Goal: Information Seeking & Learning: Find specific fact

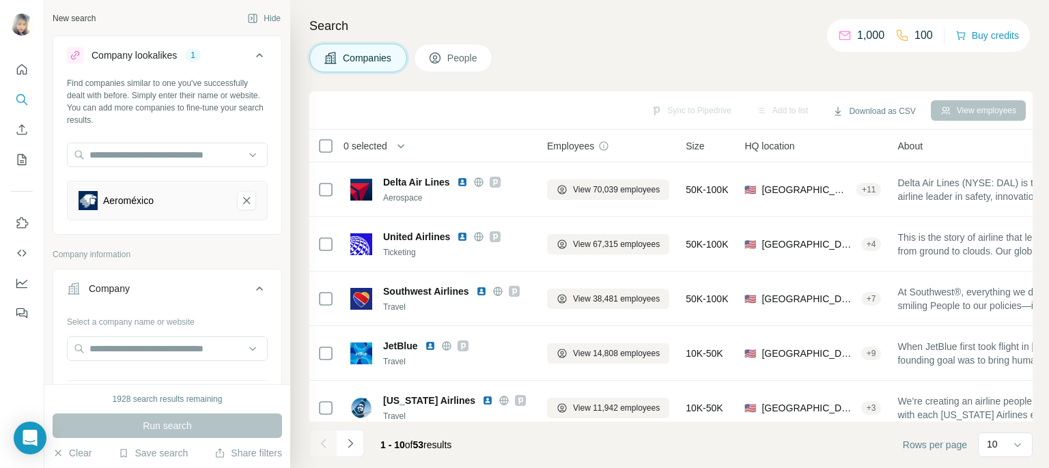
scroll to position [25, 0]
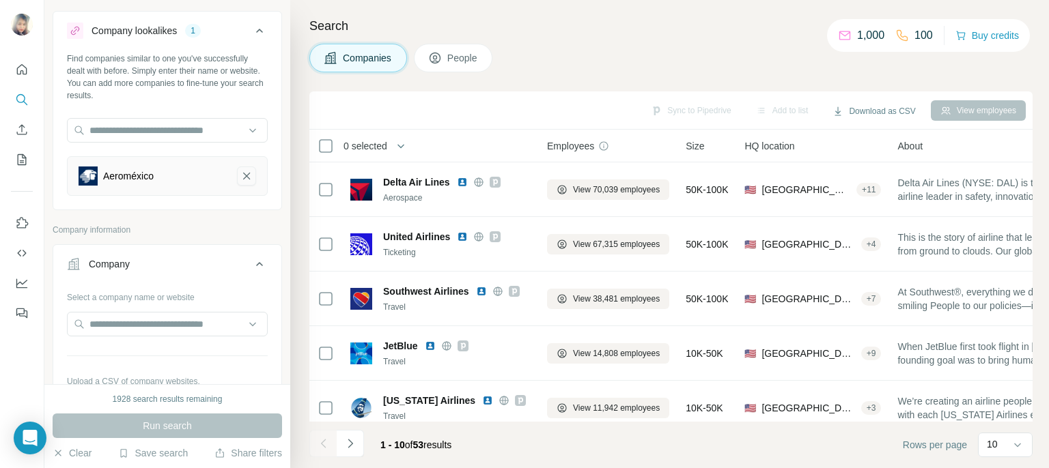
click at [240, 180] on icon "Aeroméxico-remove-button" at bounding box center [246, 176] width 12 height 14
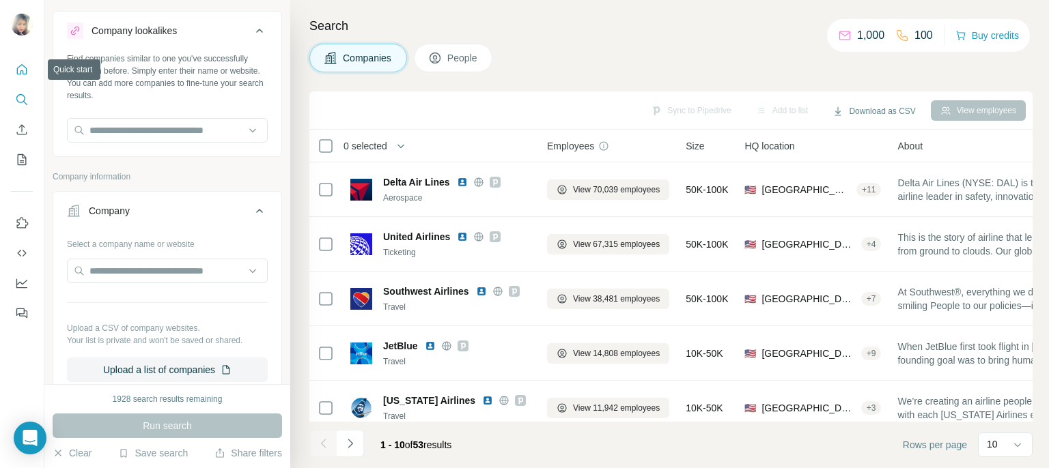
click at [27, 80] on button "Quick start" at bounding box center [22, 69] width 22 height 25
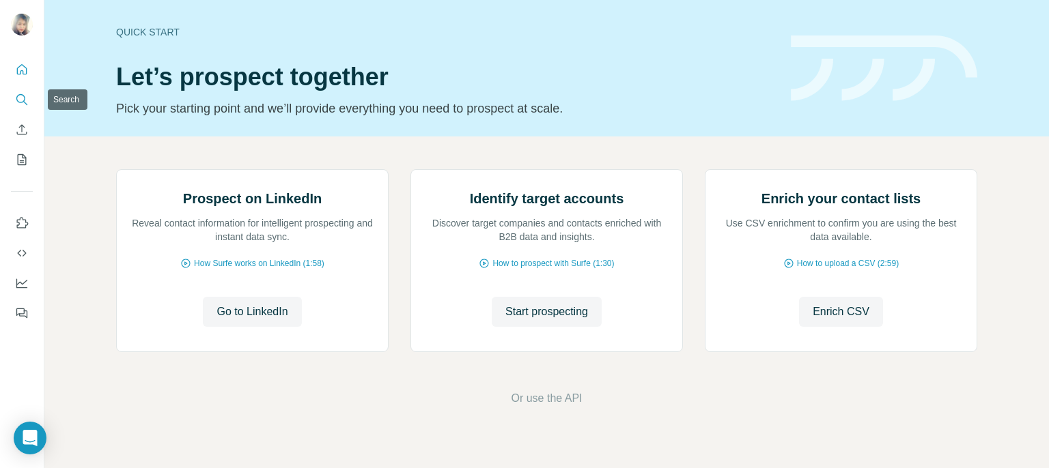
click at [23, 100] on icon "Search" at bounding box center [22, 100] width 14 height 14
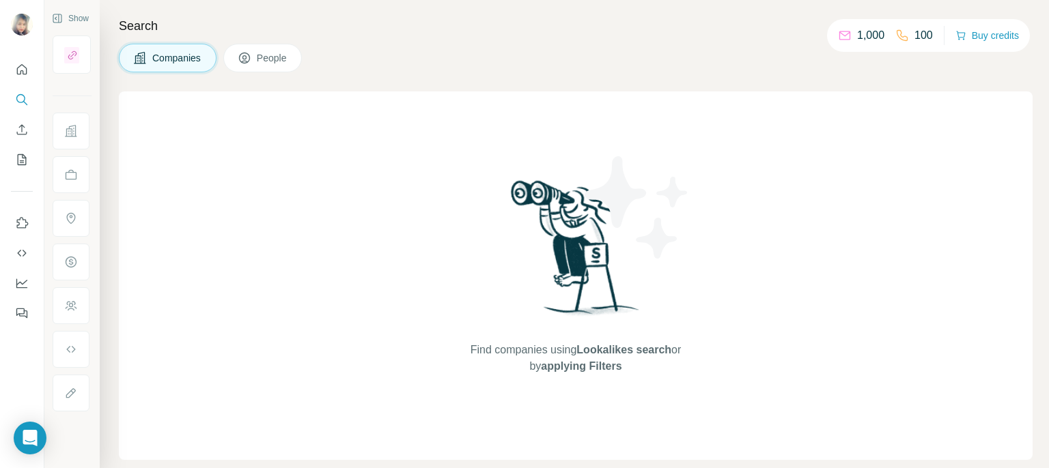
click at [190, 58] on span "Companies" at bounding box center [177, 58] width 50 height 14
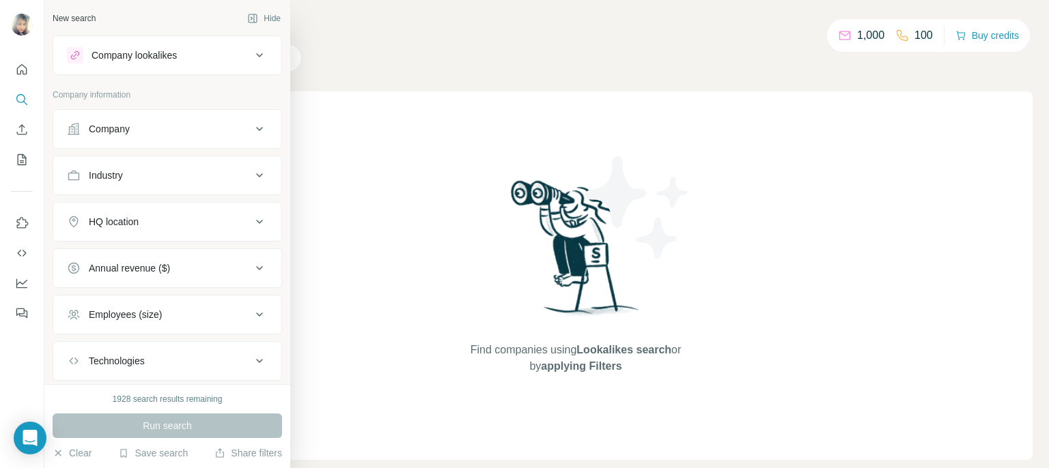
click at [136, 124] on div "Company" at bounding box center [159, 129] width 184 height 14
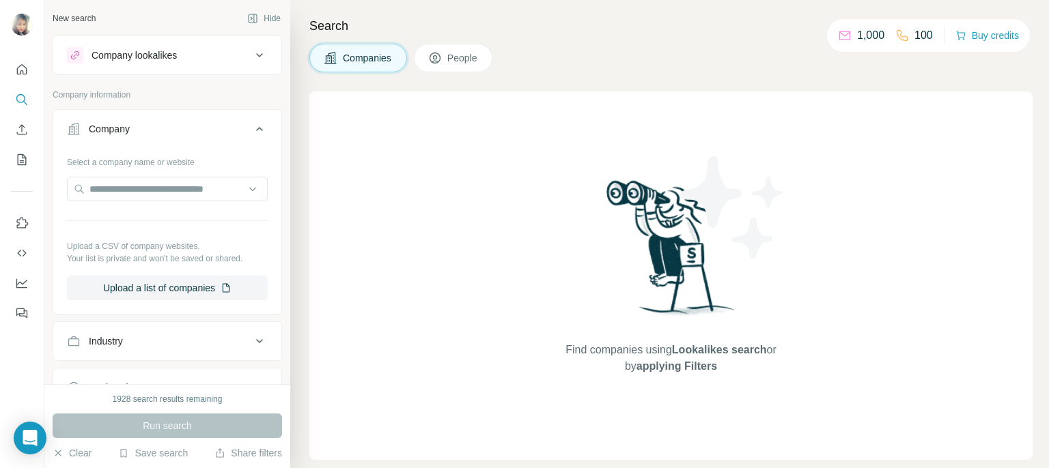
click at [440, 58] on icon at bounding box center [435, 58] width 14 height 14
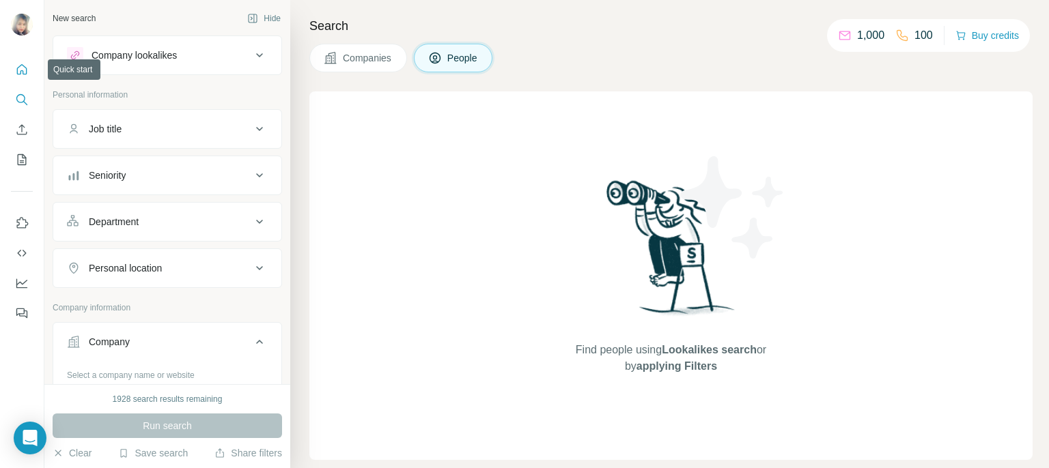
click at [23, 69] on icon "Quick start" at bounding box center [22, 70] width 14 height 14
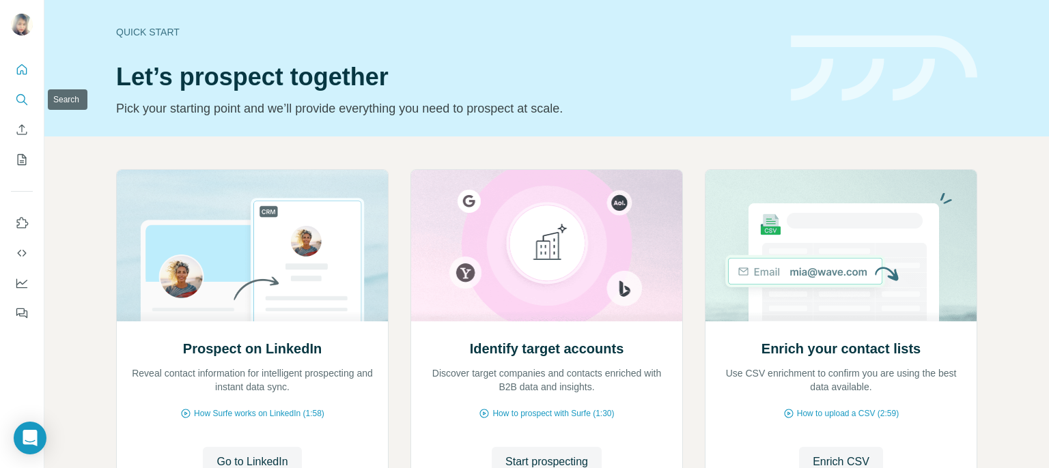
click at [19, 96] on icon "Search" at bounding box center [22, 100] width 14 height 14
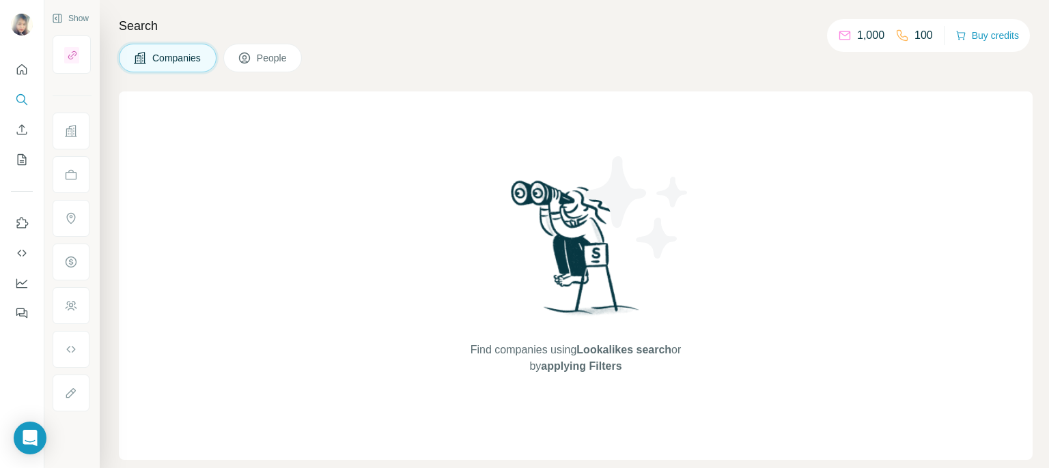
click at [256, 63] on button "People" at bounding box center [262, 58] width 79 height 29
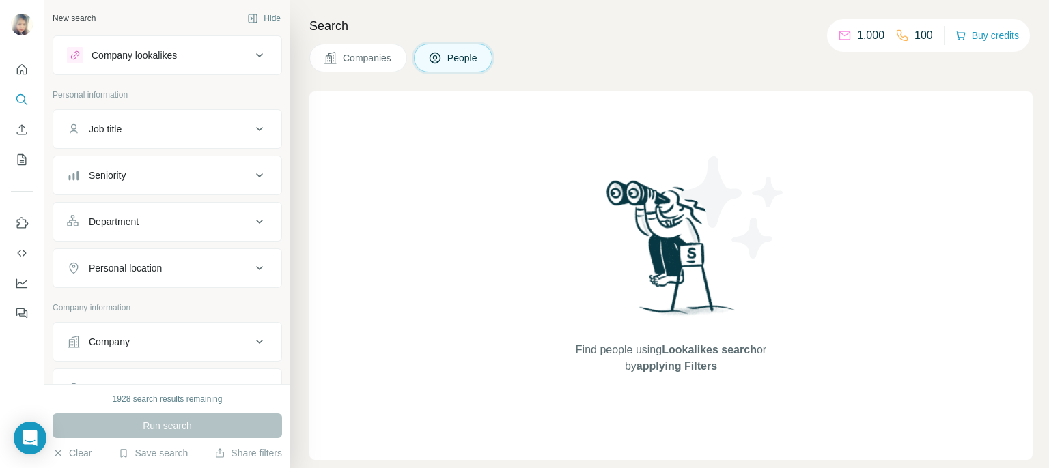
click at [350, 57] on span "Companies" at bounding box center [368, 58] width 50 height 14
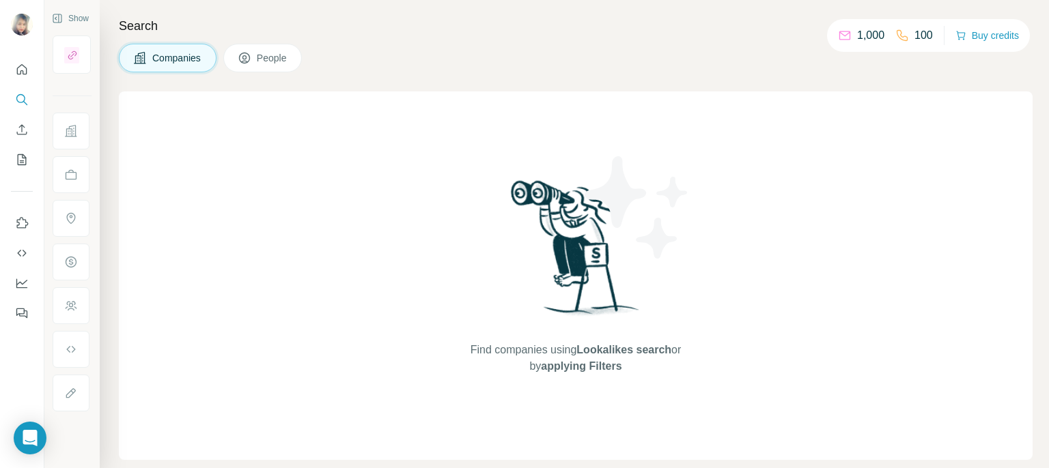
click at [277, 57] on span "People" at bounding box center [272, 58] width 31 height 14
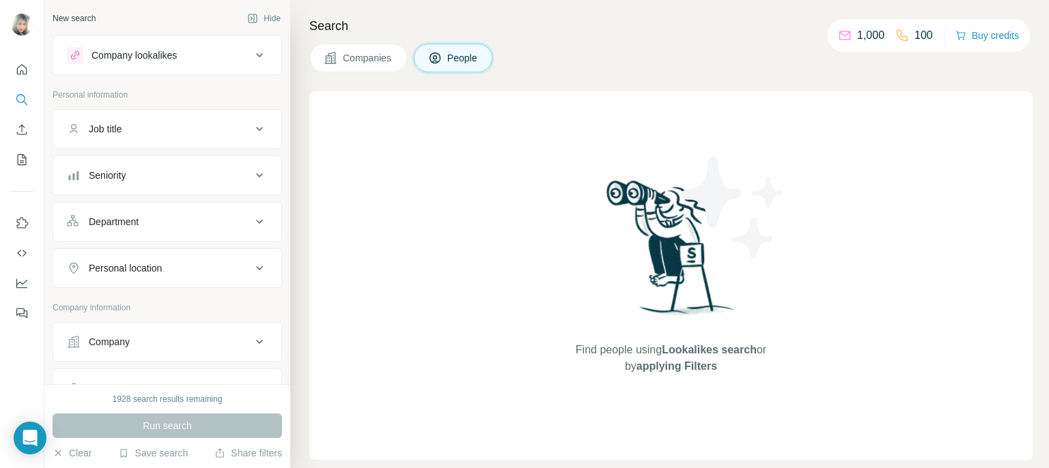
click at [339, 62] on button "Companies" at bounding box center [358, 58] width 98 height 29
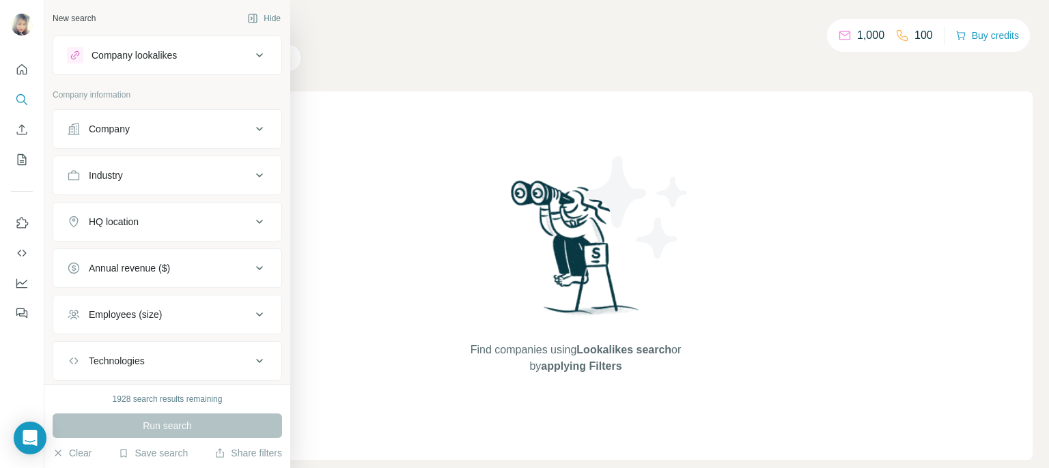
click at [128, 123] on div "Company" at bounding box center [109, 129] width 41 height 14
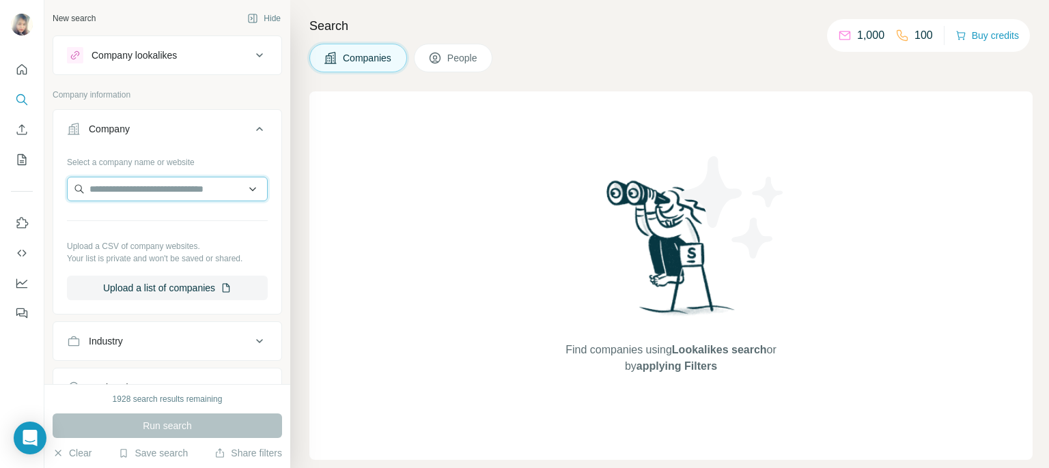
click at [122, 190] on input "text" at bounding box center [167, 189] width 201 height 25
paste input "**********"
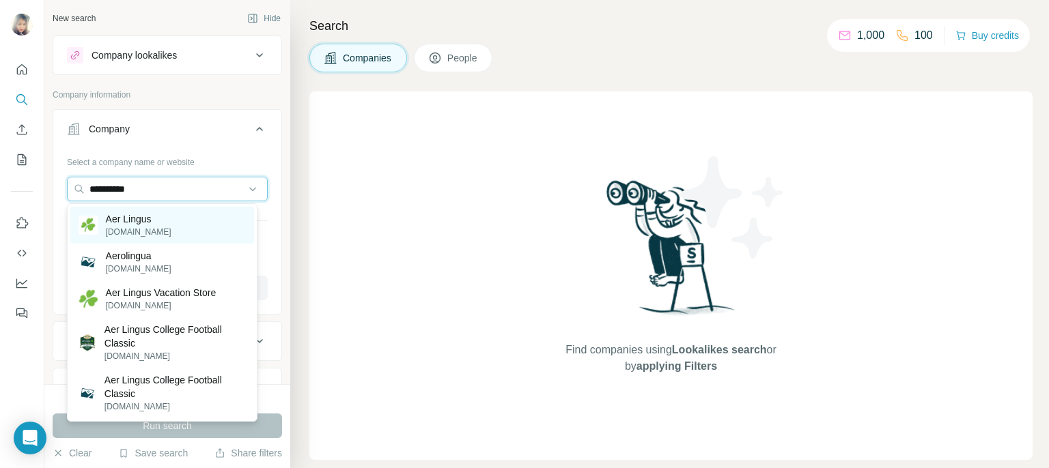
type input "**********"
click at [167, 225] on div "Aer Lingus [DOMAIN_NAME]" at bounding box center [162, 225] width 184 height 37
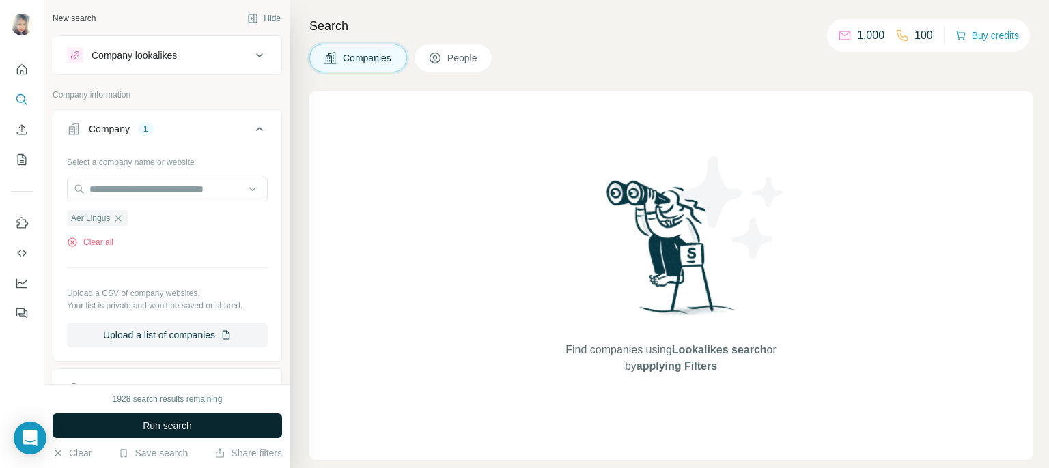
click at [158, 427] on span "Run search" at bounding box center [167, 426] width 49 height 14
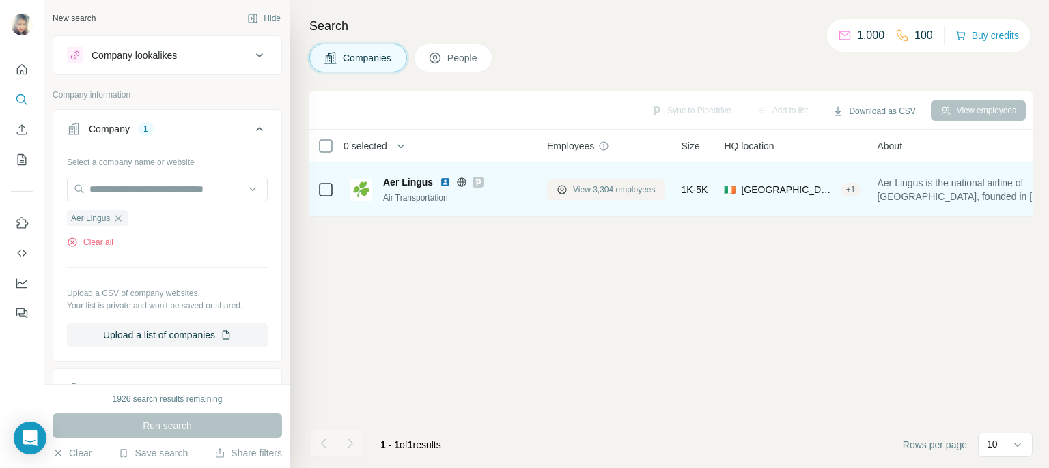
click at [597, 191] on span "View 3,304 employees" at bounding box center [614, 190] width 83 height 12
